Goal: Task Accomplishment & Management: Use online tool/utility

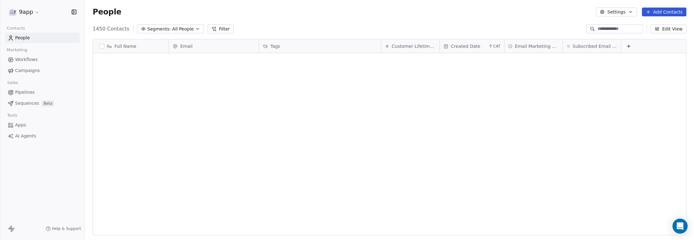
scroll to position [207, 604]
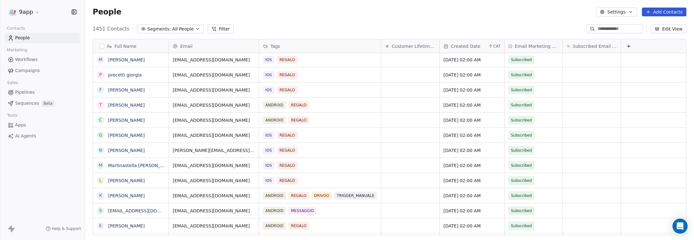
click at [26, 60] on span "Workflows" at bounding box center [26, 59] width 23 height 7
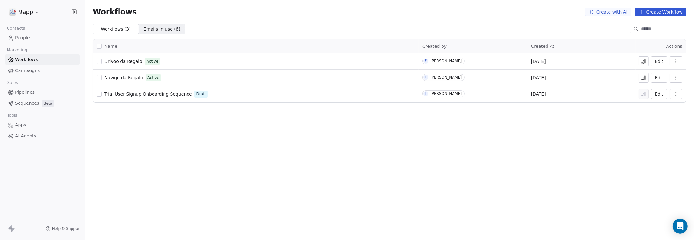
click at [646, 77] on button at bounding box center [643, 78] width 10 height 10
click at [677, 60] on icon "button" at bounding box center [675, 61] width 5 height 5
click at [641, 205] on div "Workflows Create with AI Create Workflow Workflows ( 3 ) Workflows ( 3 ) Emails…" at bounding box center [389, 120] width 609 height 240
click at [677, 79] on icon "button" at bounding box center [675, 77] width 5 height 5
click at [664, 94] on span "Analytics" at bounding box center [660, 93] width 20 height 6
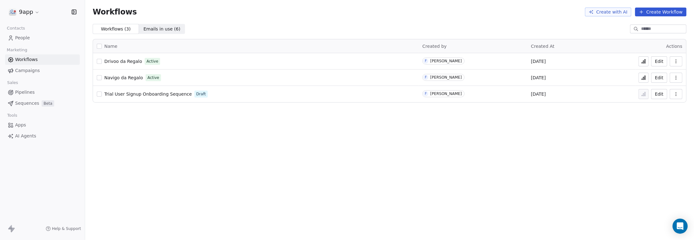
click at [642, 78] on icon at bounding box center [643, 77] width 5 height 5
click at [25, 38] on span "People" at bounding box center [22, 38] width 15 height 7
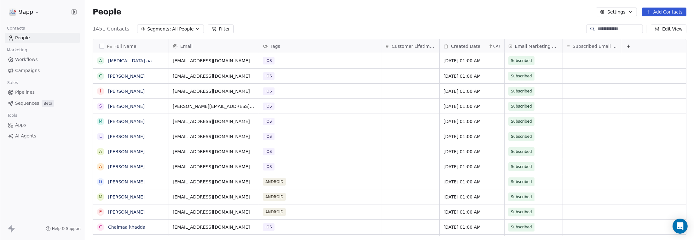
scroll to position [207, 604]
click at [209, 31] on button "Filter" at bounding box center [221, 29] width 26 height 9
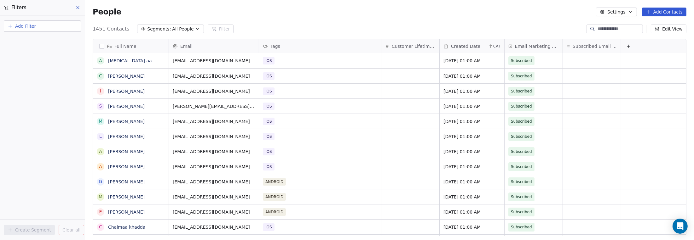
click at [51, 28] on button "Add Filter" at bounding box center [42, 25] width 77 height 11
click at [43, 54] on div "Contact activity" at bounding box center [42, 51] width 64 height 7
click at [40, 84] on div "Email Opened" at bounding box center [42, 84] width 64 height 6
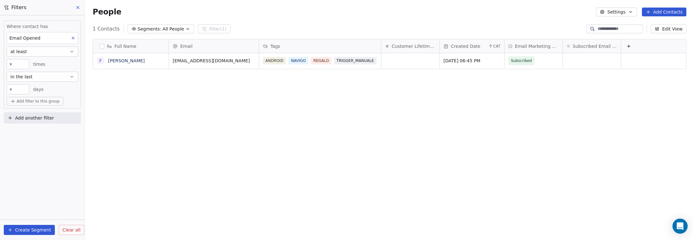
click at [74, 37] on icon at bounding box center [73, 38] width 4 height 4
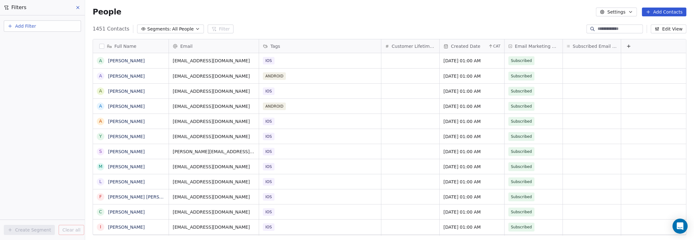
click at [68, 27] on button "Add Filter" at bounding box center [42, 25] width 77 height 11
click at [48, 52] on div "Contact activity" at bounding box center [42, 51] width 64 height 7
click at [43, 74] on span "Email Link Clicked" at bounding box center [30, 74] width 40 height 6
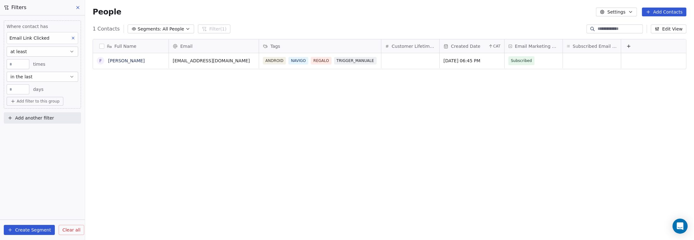
click at [55, 35] on div "Email Link Clicked" at bounding box center [43, 38] width 72 height 12
click at [37, 74] on span "Email Bounced" at bounding box center [29, 75] width 33 height 6
